Goal: Find specific page/section: Find specific page/section

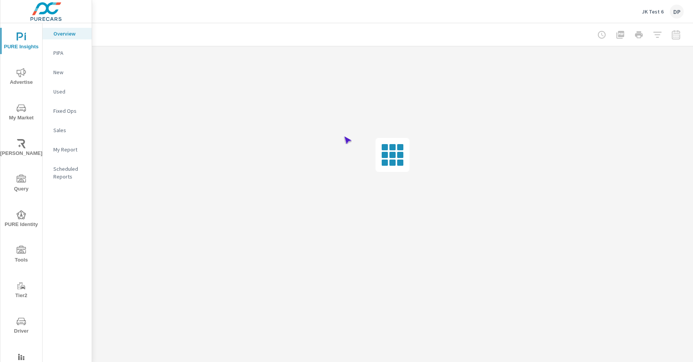
click at [20, 326] on span "Driver" at bounding box center [21, 326] width 37 height 19
